Goal: Task Accomplishment & Management: Manage account settings

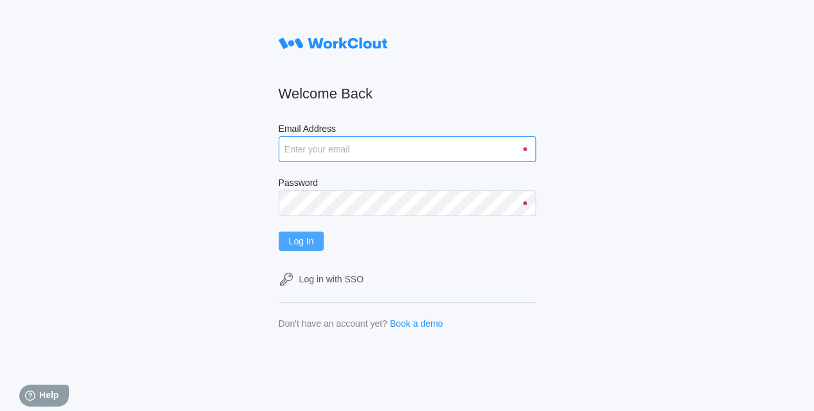
type input "[EMAIL_ADDRESS][DOMAIN_NAME]"
click at [292, 239] on button "Log In" at bounding box center [302, 241] width 46 height 19
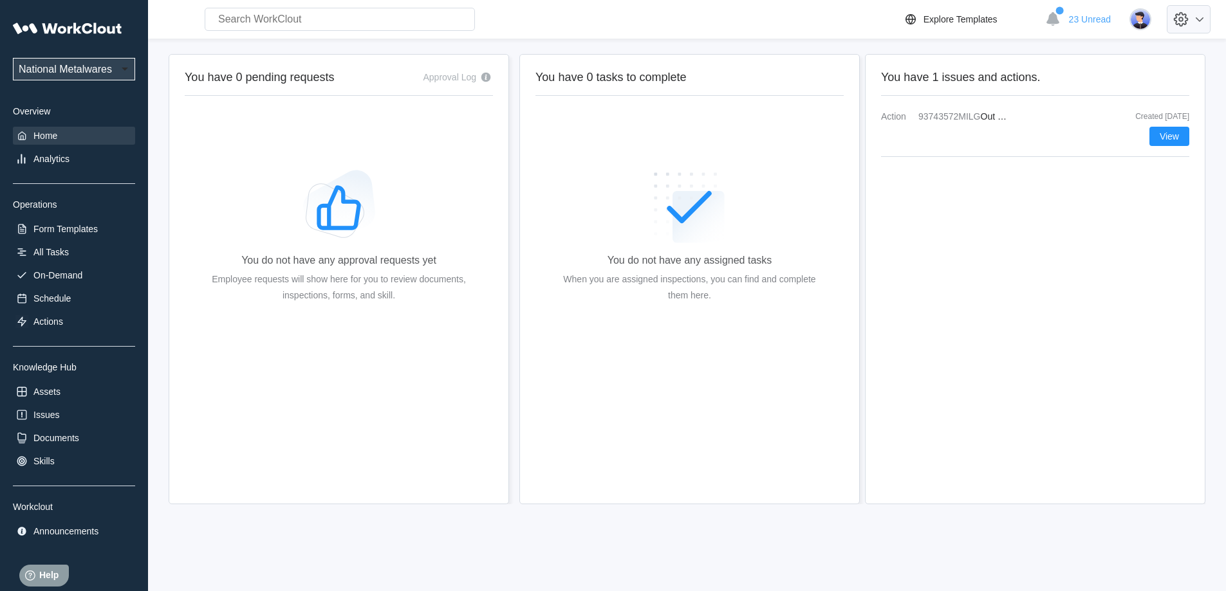
click at [813, 15] on icon at bounding box center [1181, 19] width 15 height 15
click at [813, 58] on div "Employee Directory" at bounding box center [1095, 60] width 78 height 10
select select "20"
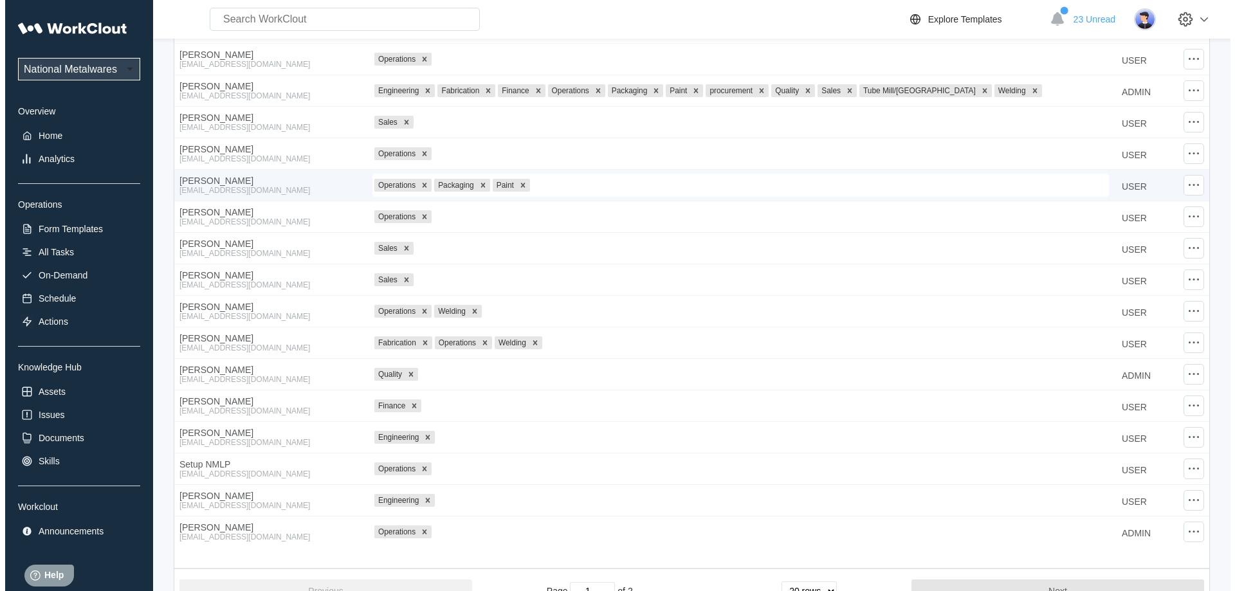
scroll to position [257, 0]
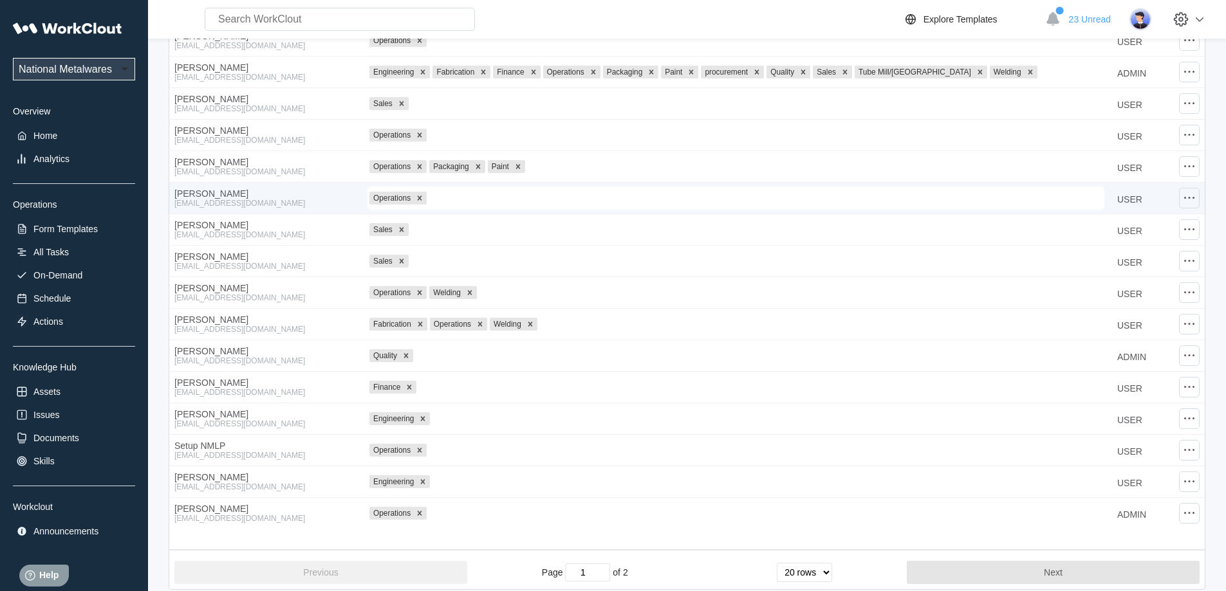
click at [813, 196] on icon at bounding box center [1188, 197] width 15 height 15
click at [813, 190] on div "Remove Employee" at bounding box center [1094, 192] width 76 height 10
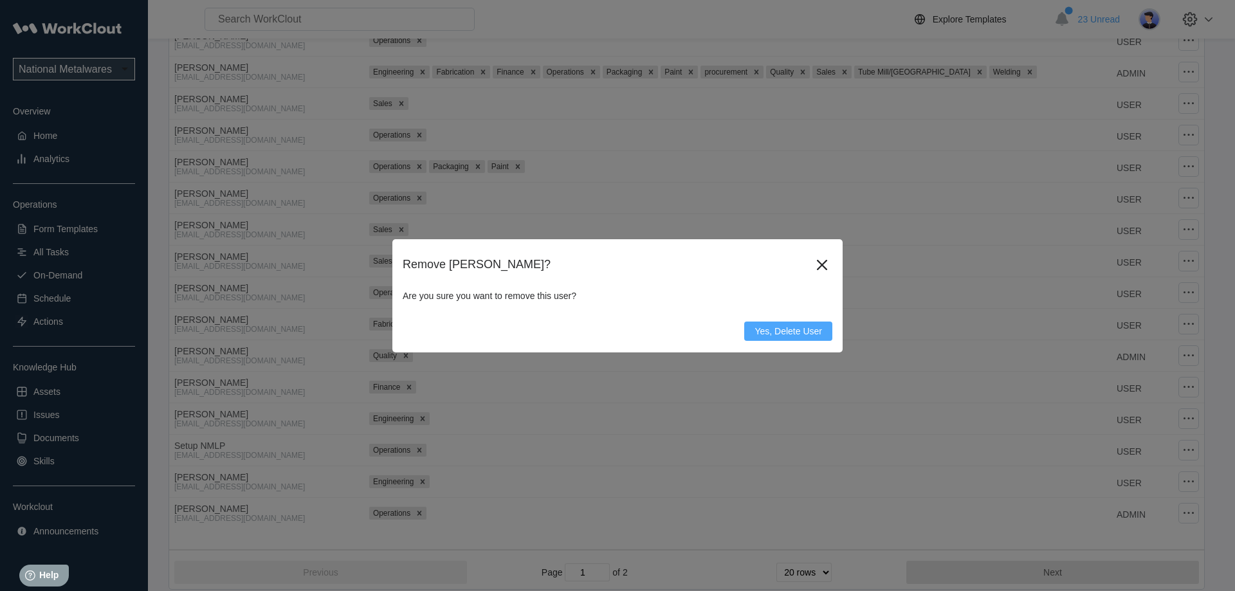
click at [785, 332] on span "Yes, Delete User" at bounding box center [789, 331] width 68 height 9
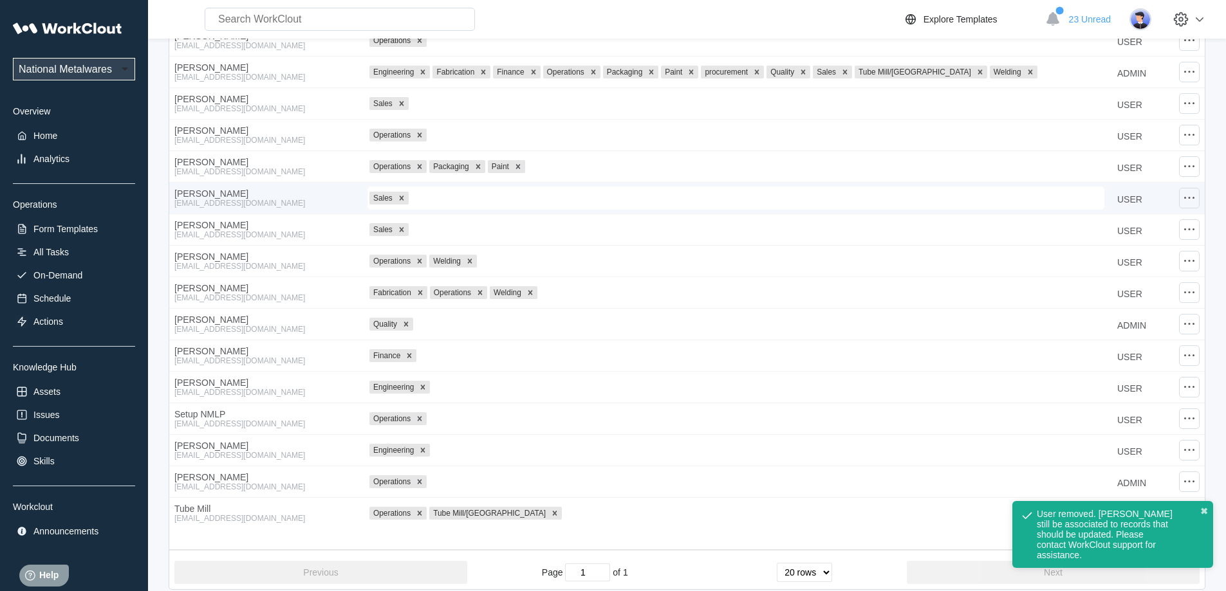
click at [813, 199] on icon at bounding box center [1188, 197] width 15 height 15
click at [813, 163] on div "Edit Employee" at bounding box center [1085, 161] width 58 height 10
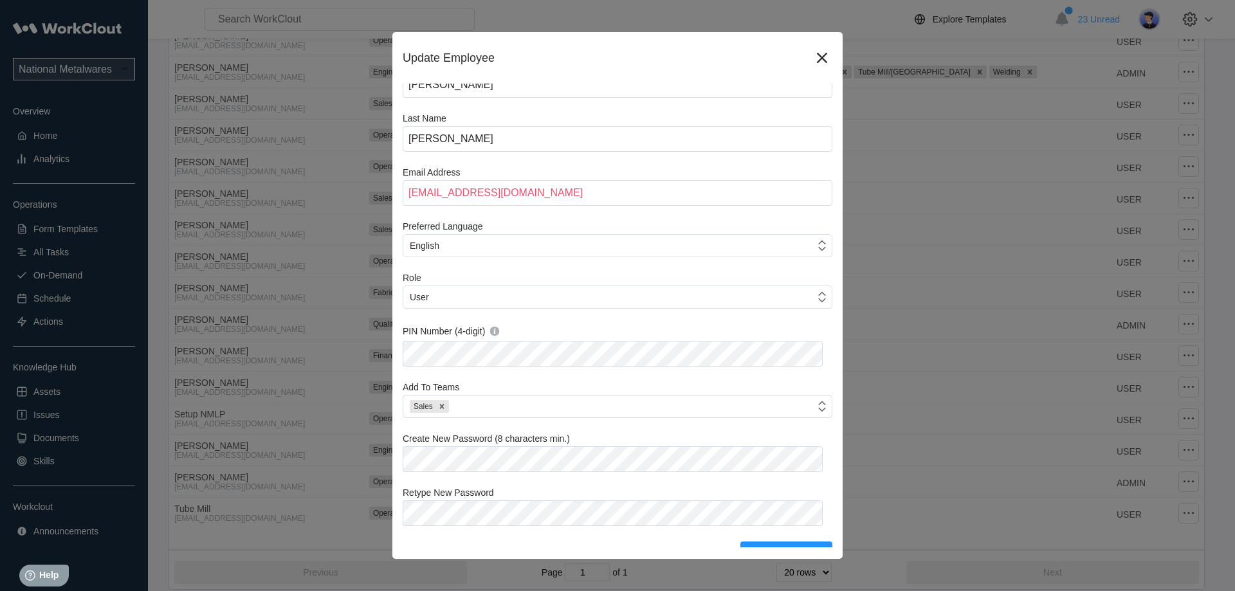
scroll to position [38, 0]
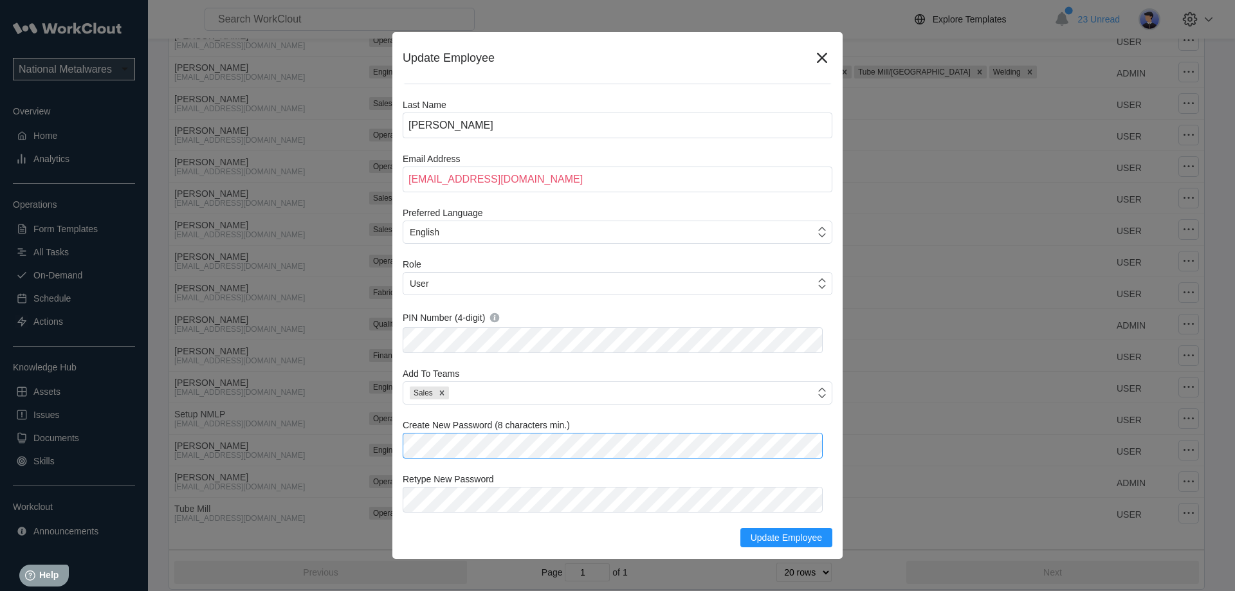
click at [384, 410] on div "Update Employee First Name Joseph D. Last Name Galvin Email Address jgalvin@nat…" at bounding box center [617, 295] width 1235 height 591
click at [758, 410] on span "Update Employee" at bounding box center [786, 537] width 71 height 9
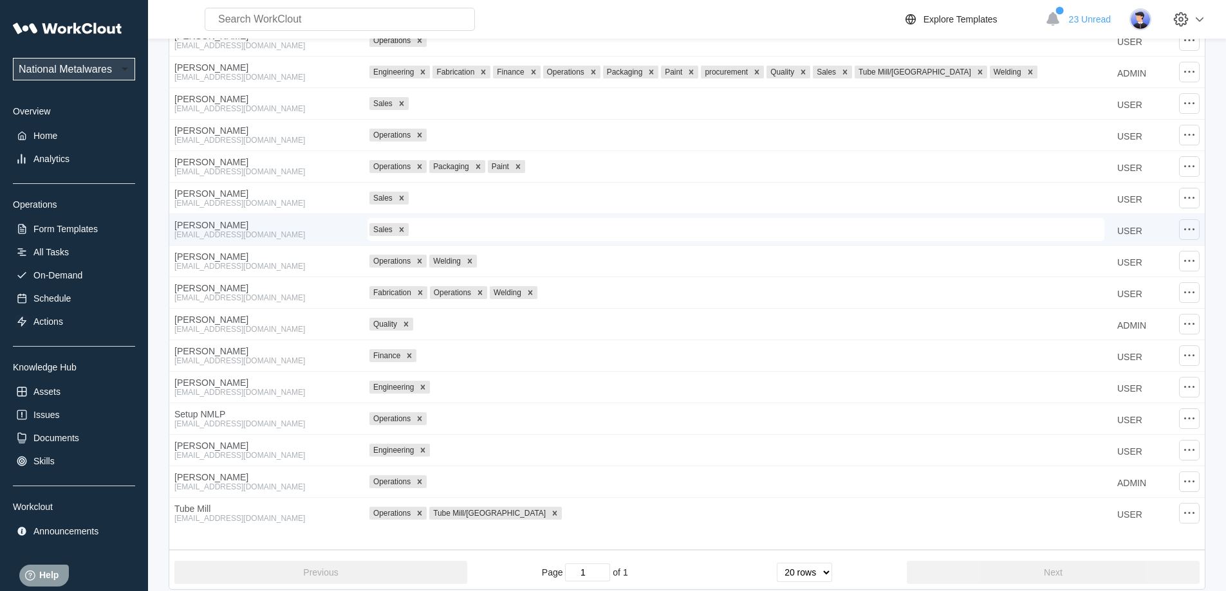
click at [813, 227] on icon at bounding box center [1188, 229] width 15 height 15
click at [813, 195] on div "Edit Employee" at bounding box center [1085, 193] width 58 height 10
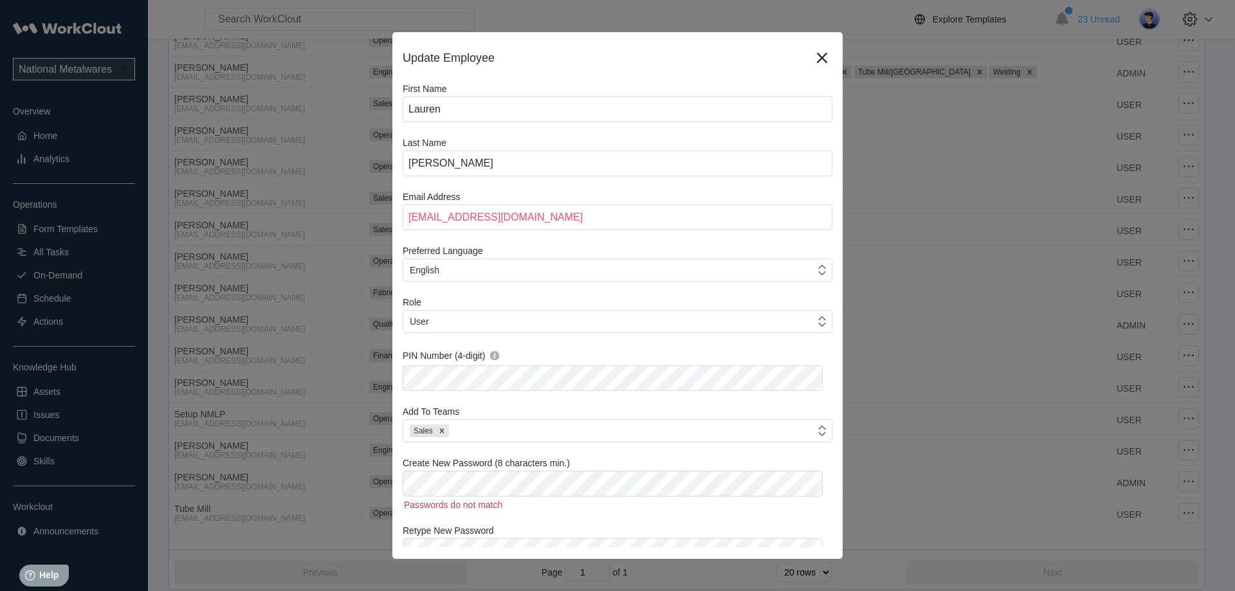
click at [455, 410] on div "Update Employee First Name Lauren Last Name Carter Email Address lcarter@nation…" at bounding box center [617, 295] width 450 height 527
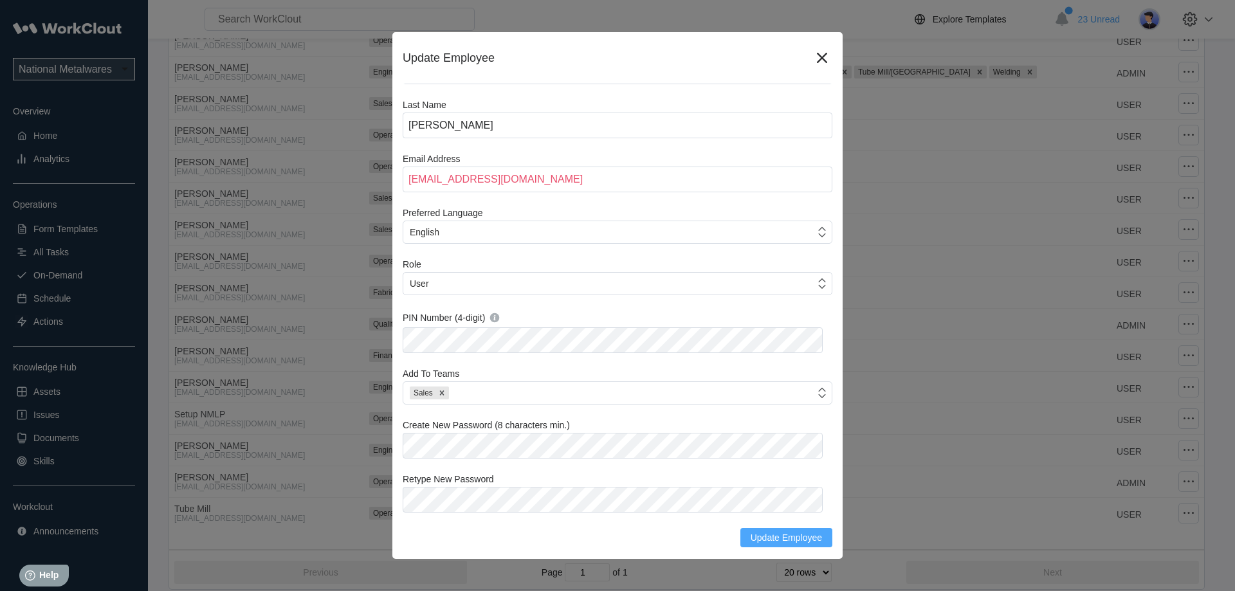
click at [780, 410] on span "Update Employee" at bounding box center [786, 537] width 71 height 9
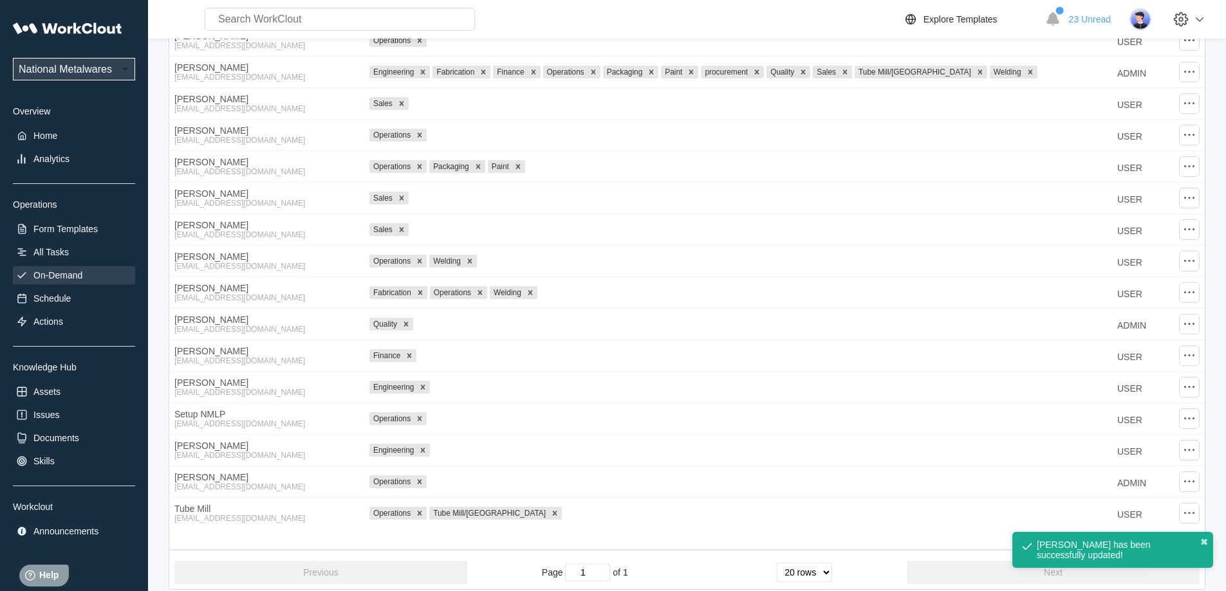
click at [60, 279] on div "On-Demand" at bounding box center [57, 275] width 49 height 10
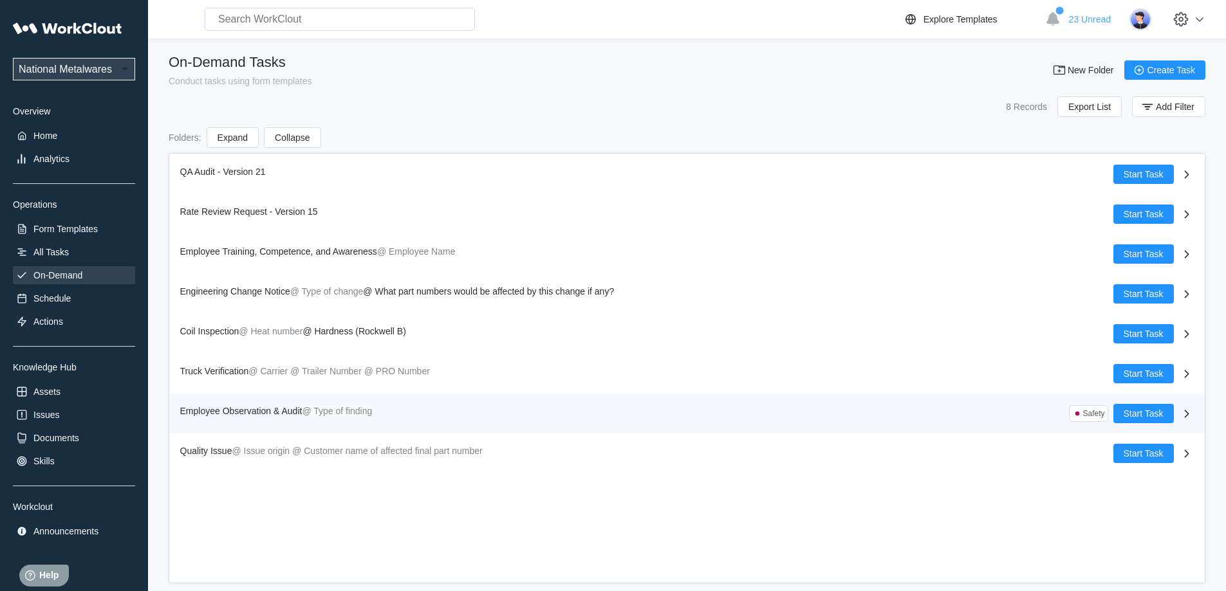
click at [256, 407] on span "Employee Observation & Audit" at bounding box center [241, 411] width 122 height 10
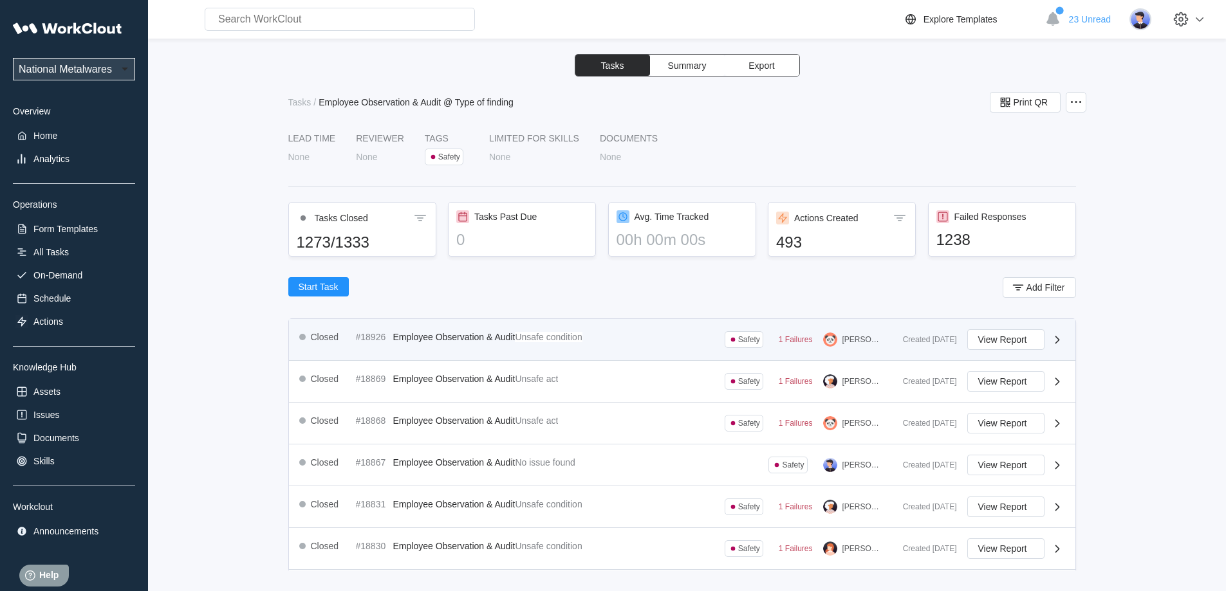
click at [631, 338] on div "Closed #18926 Employee Observation & Audit Unsafe condition Safety 1 Failures S…" at bounding box center [595, 339] width 593 height 21
click at [813, 342] on span "View Report" at bounding box center [1002, 339] width 49 height 9
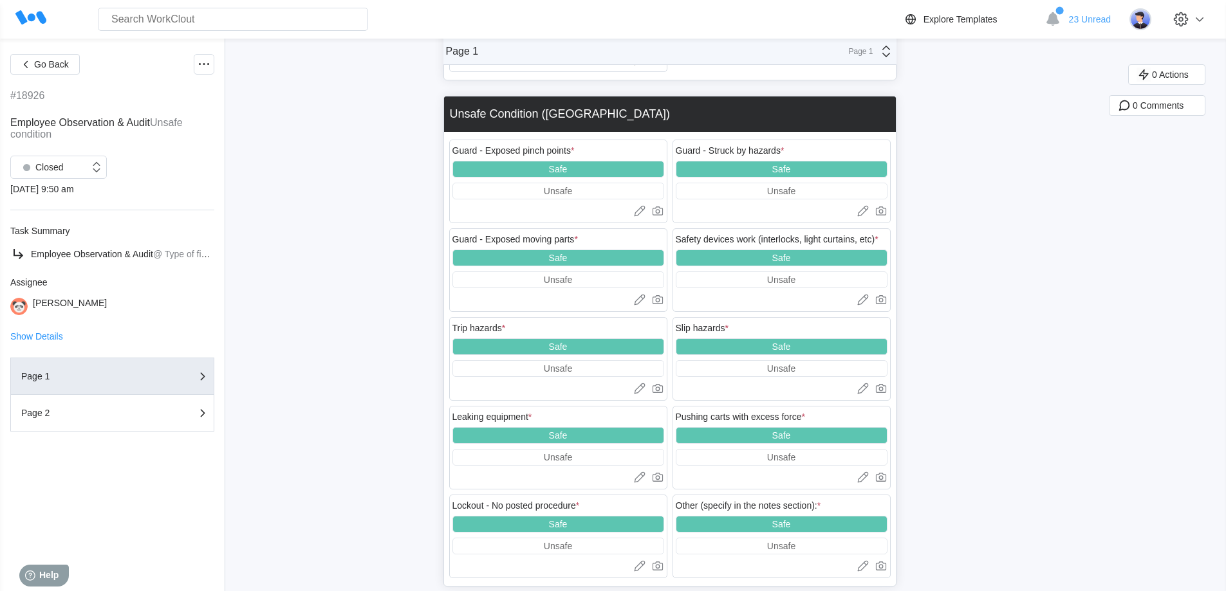
scroll to position [1598, 0]
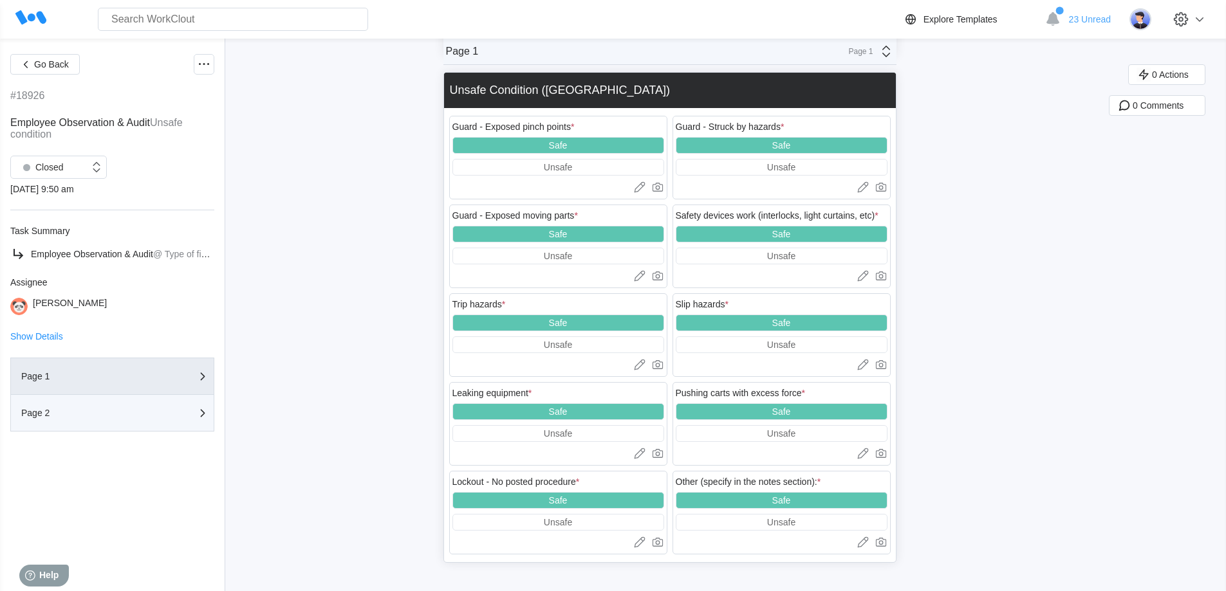
click at [119, 421] on button "Page 2" at bounding box center [112, 413] width 204 height 37
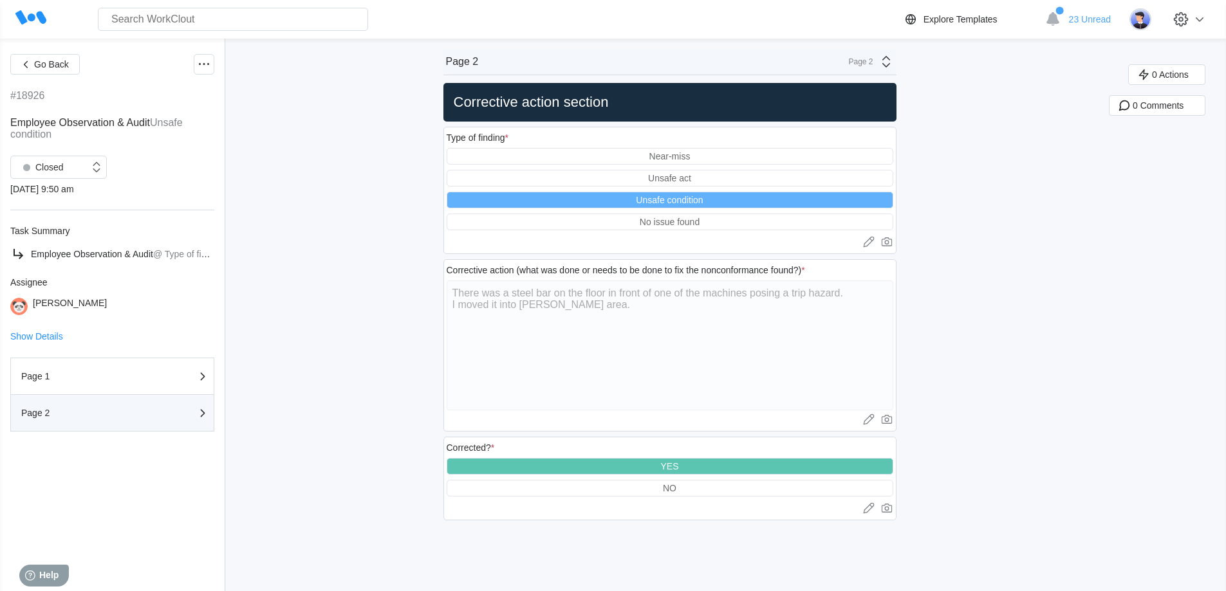
scroll to position [0, 0]
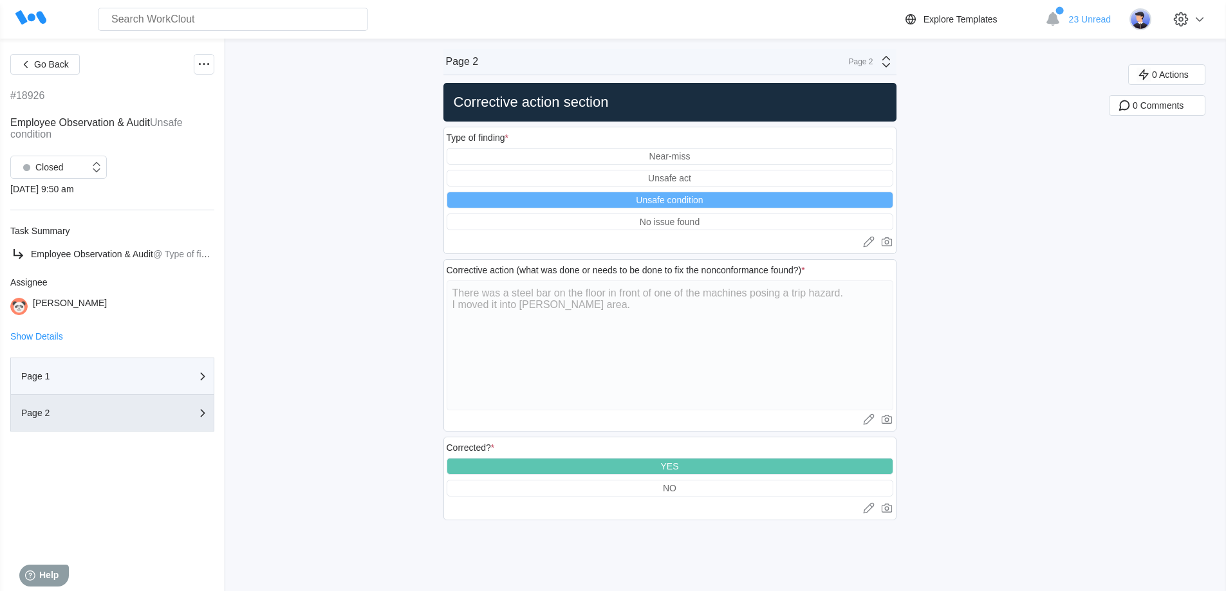
drag, startPoint x: 50, startPoint y: 374, endPoint x: 96, endPoint y: 371, distance: 46.4
click at [50, 374] on div "Page 1" at bounding box center [85, 376] width 129 height 9
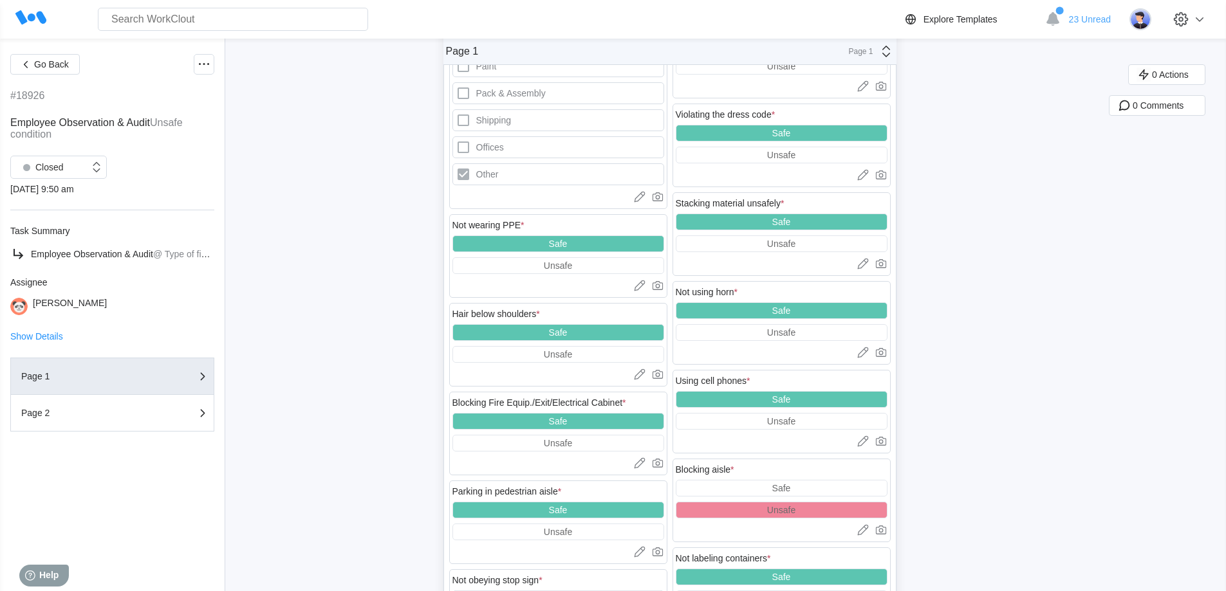
scroll to position [579, 0]
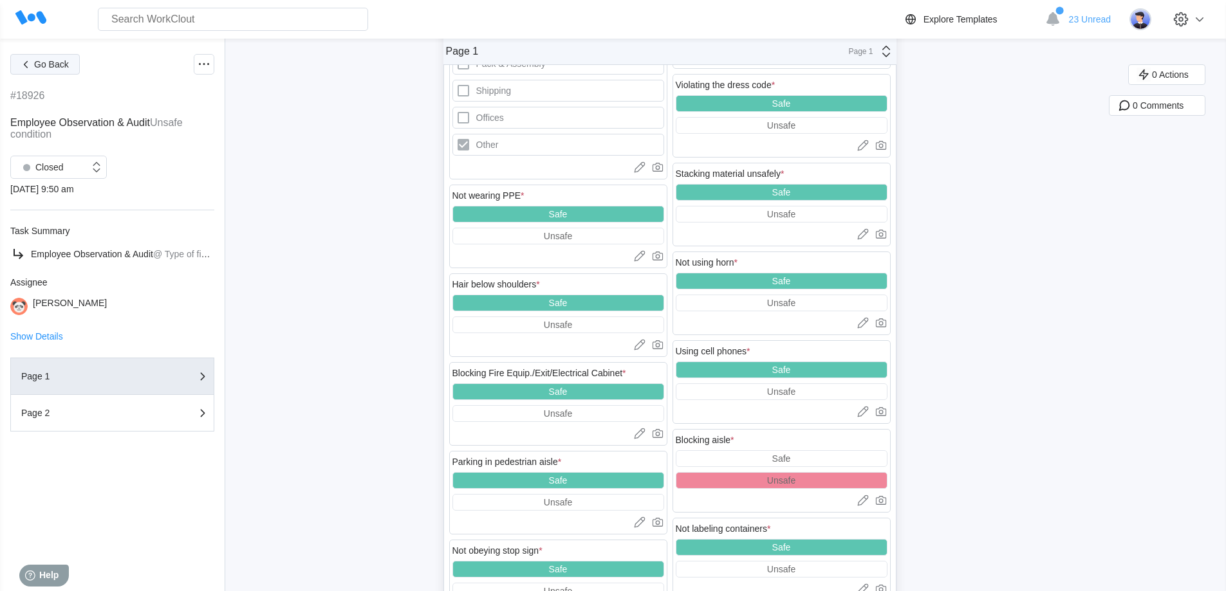
click at [58, 65] on span "Go Back" at bounding box center [51, 64] width 35 height 9
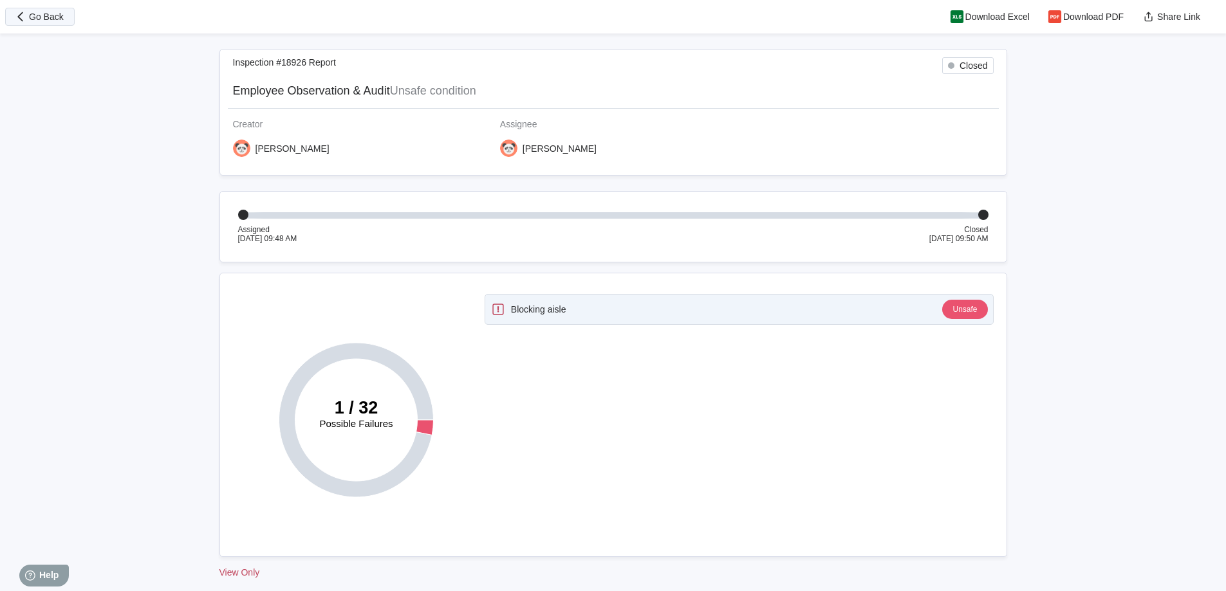
click at [32, 21] on span "Go Back" at bounding box center [46, 16] width 35 height 9
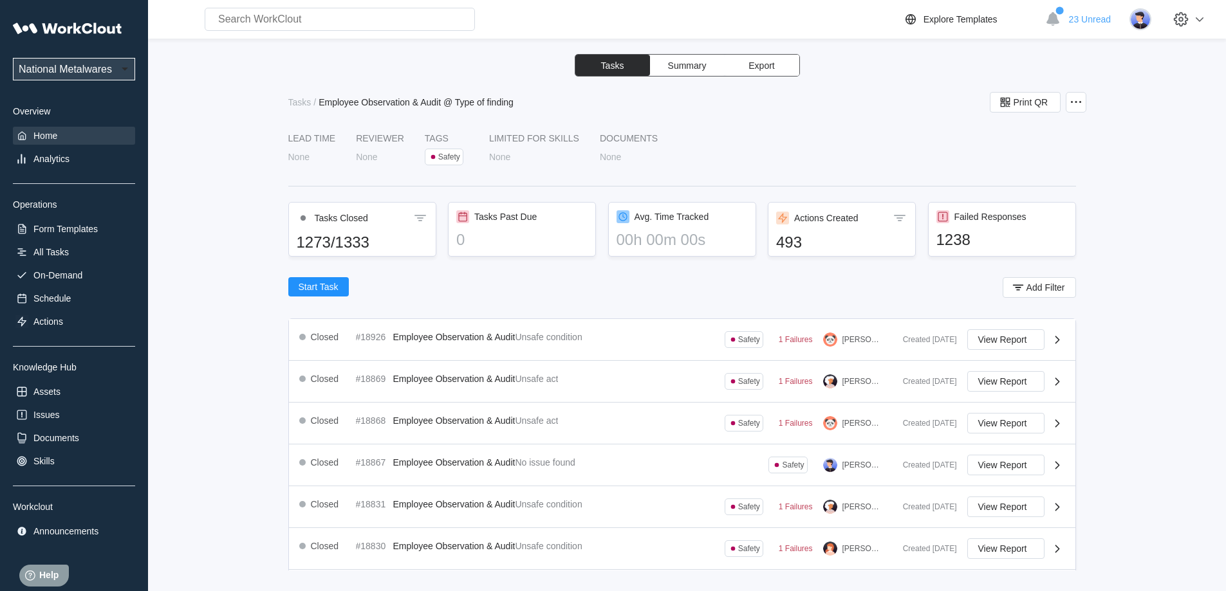
click at [49, 141] on div "Home" at bounding box center [74, 136] width 122 height 18
